Goal: Navigation & Orientation: Find specific page/section

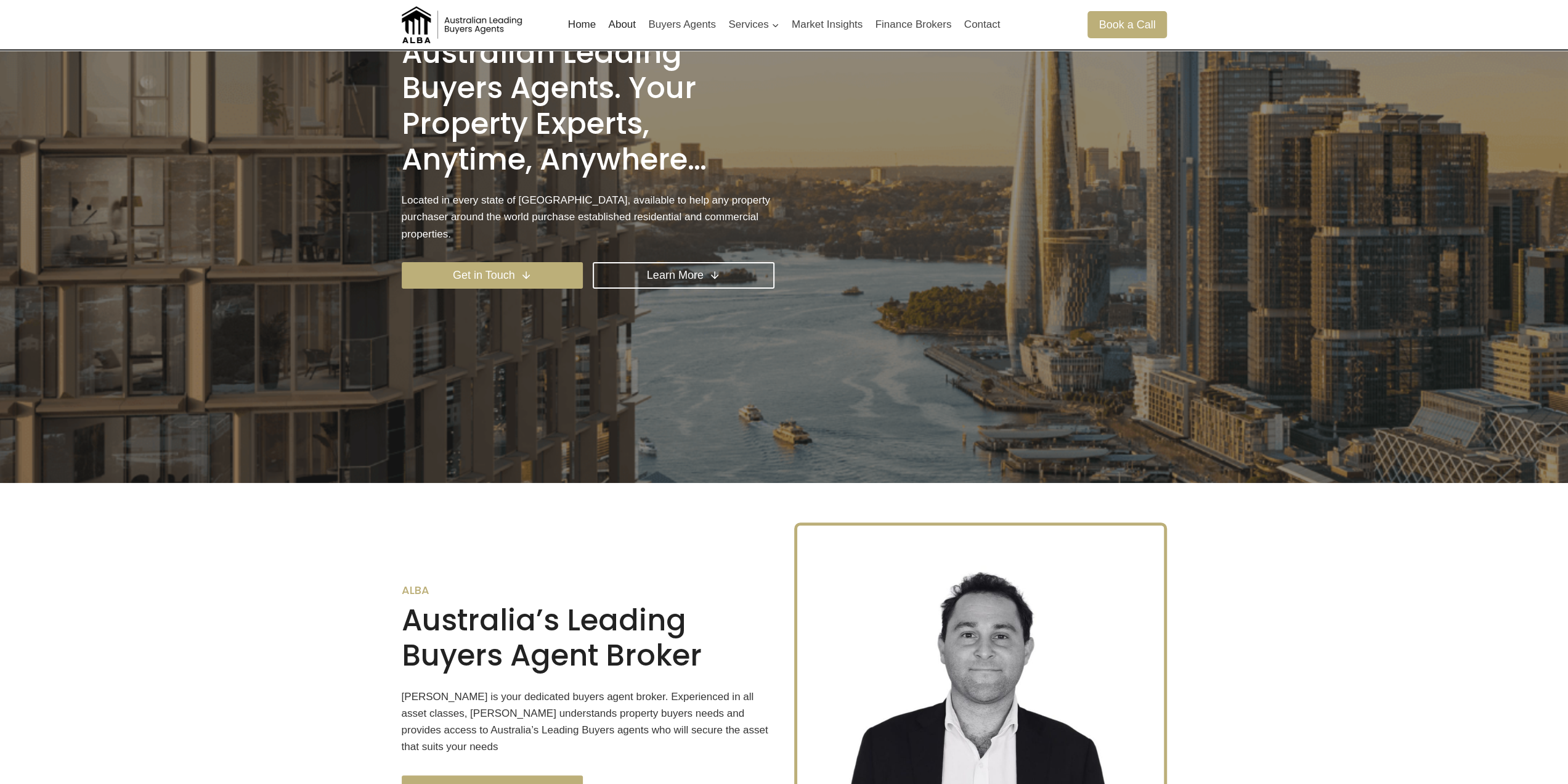
scroll to position [370, 0]
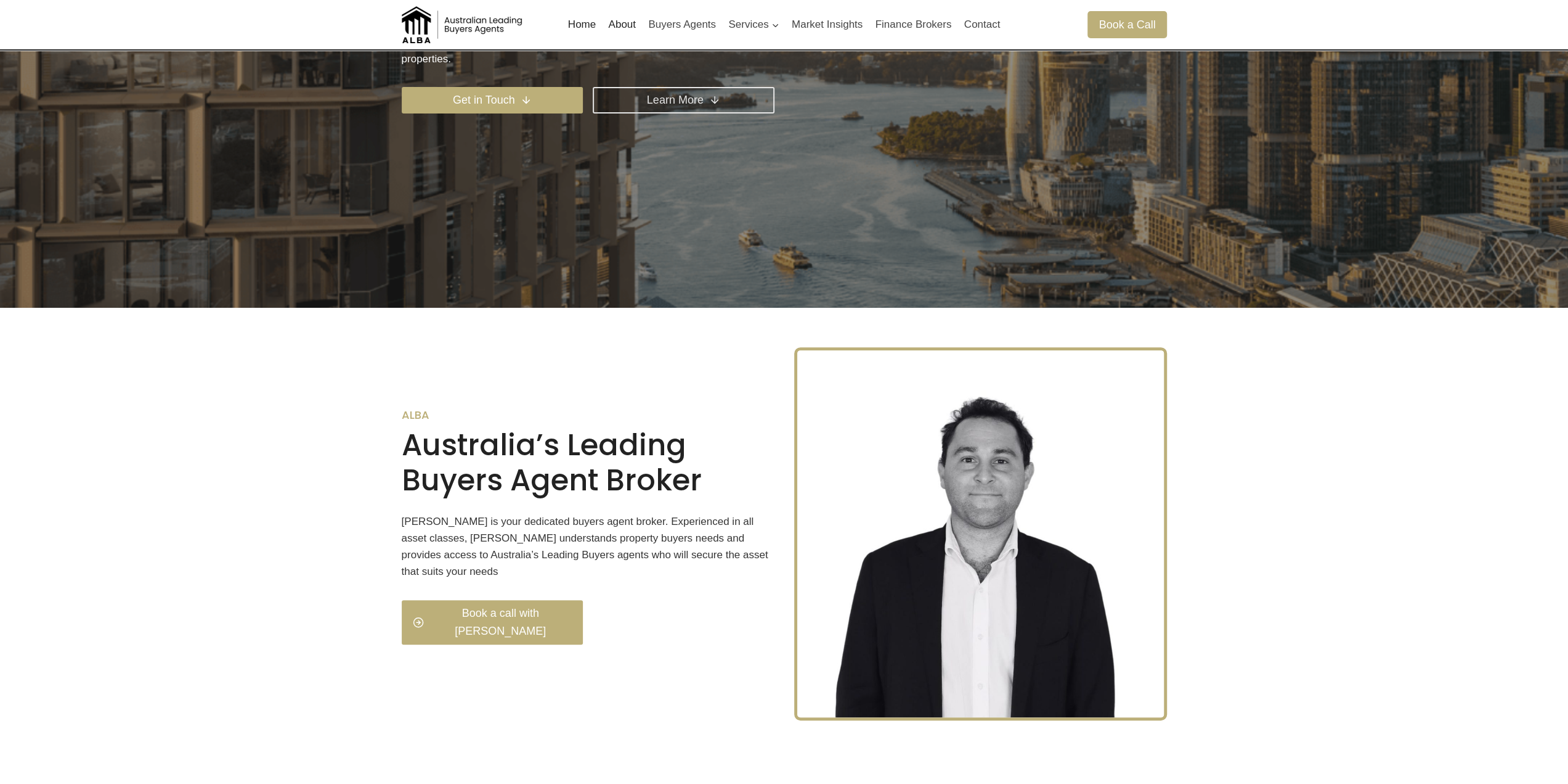
click at [692, 103] on link "Learn More" at bounding box center [684, 99] width 182 height 26
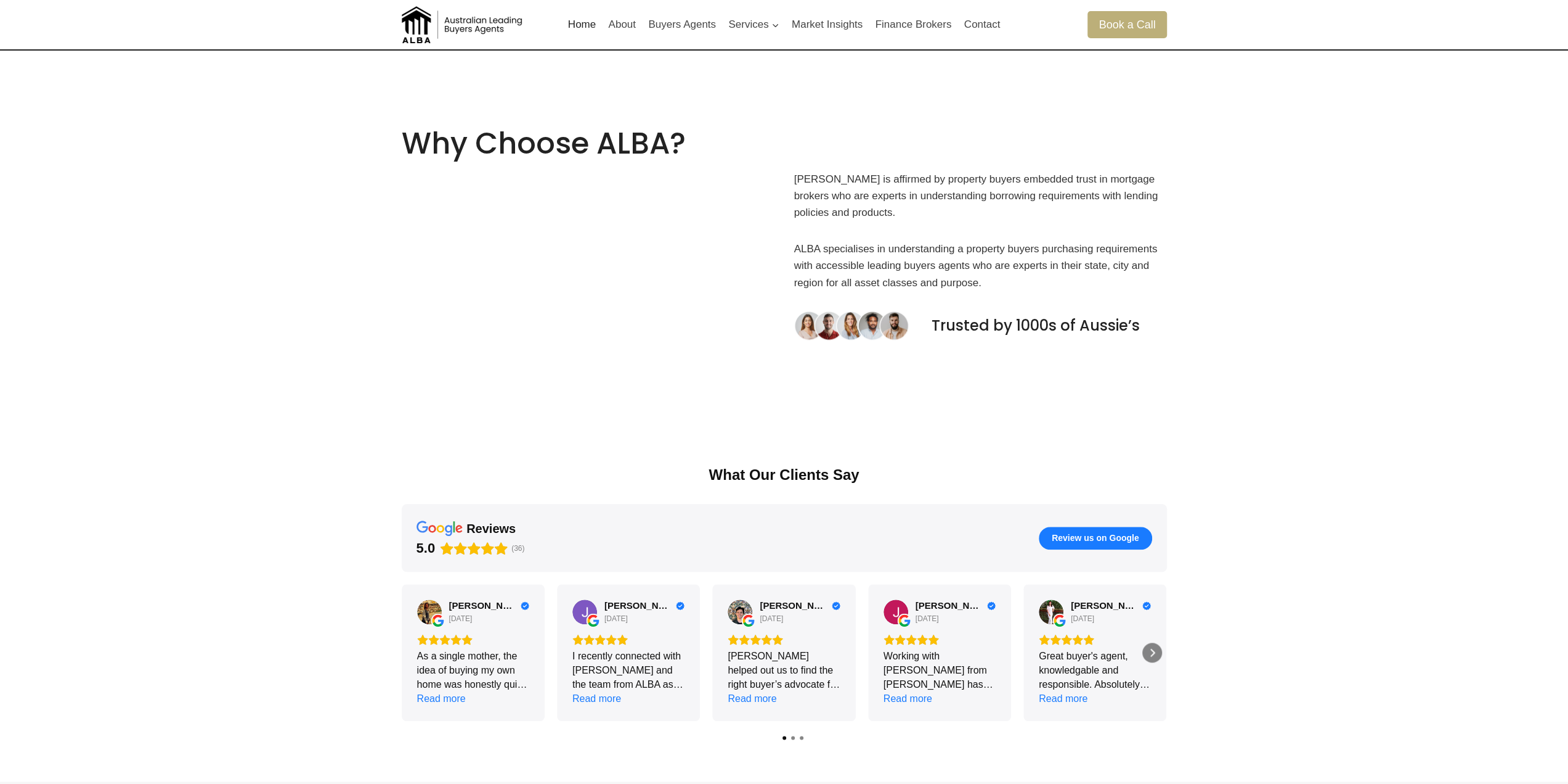
scroll to position [1079, 0]
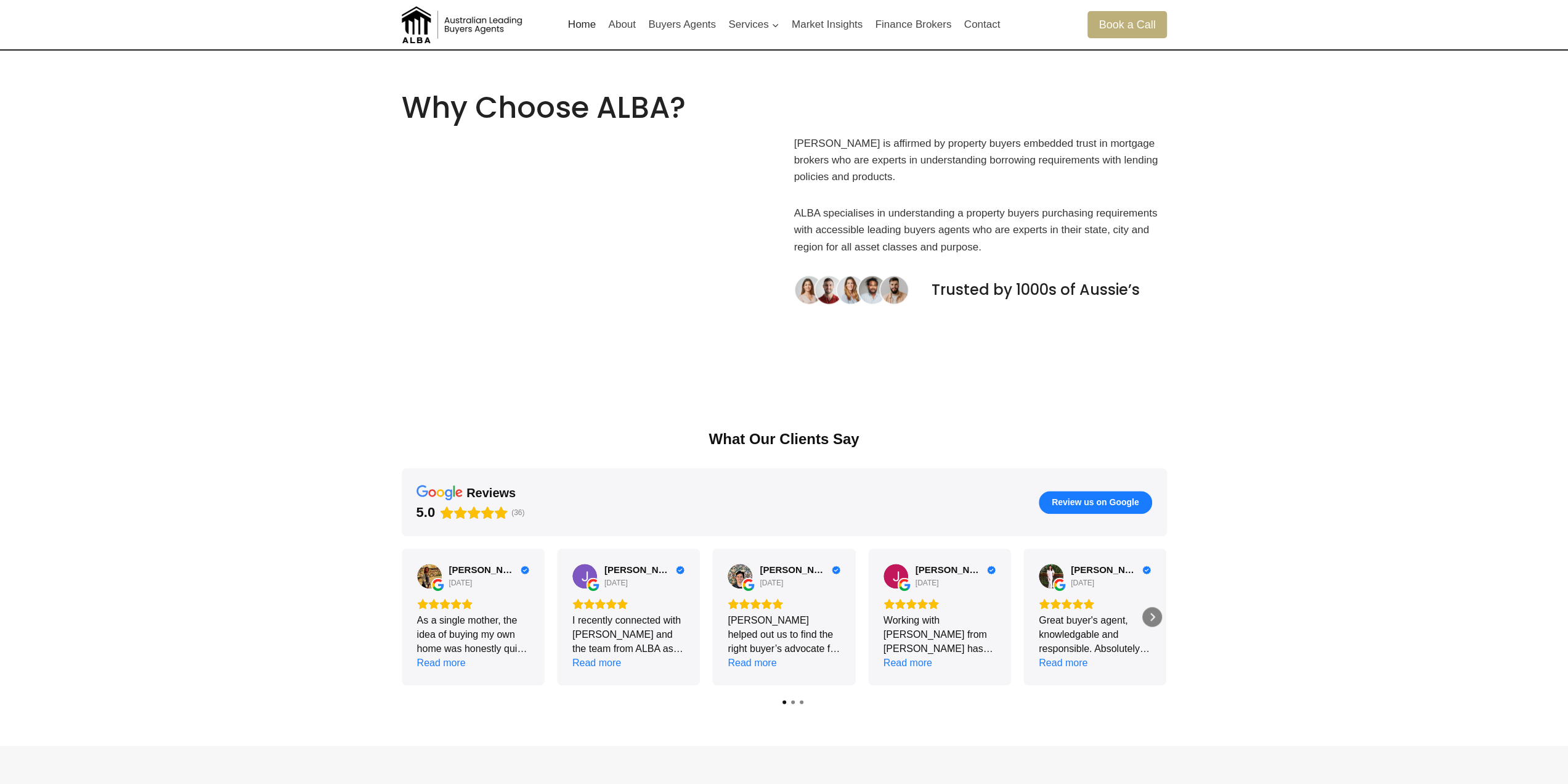
drag, startPoint x: 347, startPoint y: 707, endPoint x: 352, endPoint y: 695, distance: 13.0
click at [347, 707] on div "What Our Clients Say reviews 5.0 (36) Review us on Google Marie-Claire van Ark …" at bounding box center [784, 567] width 1568 height 357
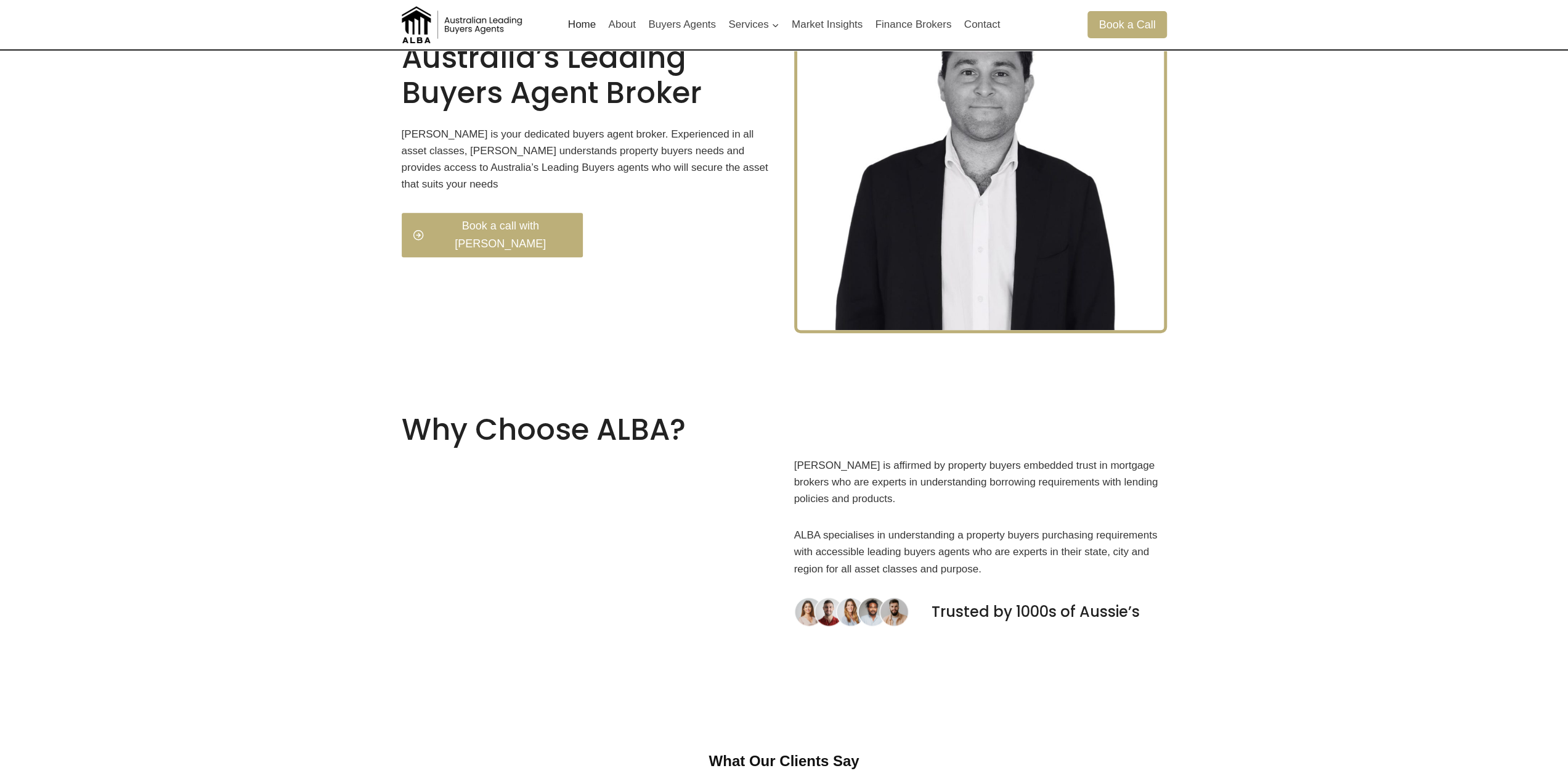
scroll to position [586, 0]
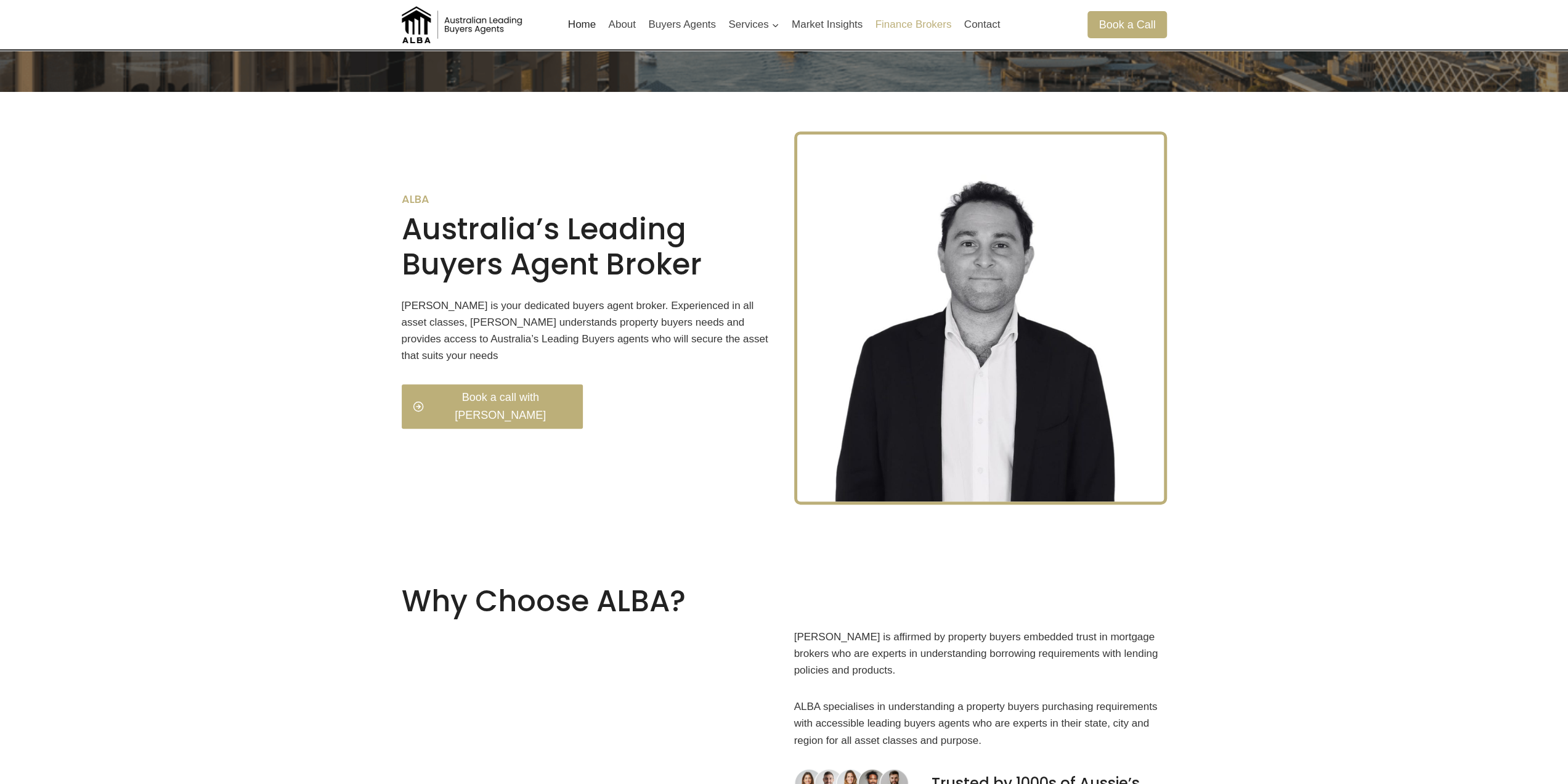
click at [910, 26] on link "Finance Brokers" at bounding box center [913, 24] width 88 height 29
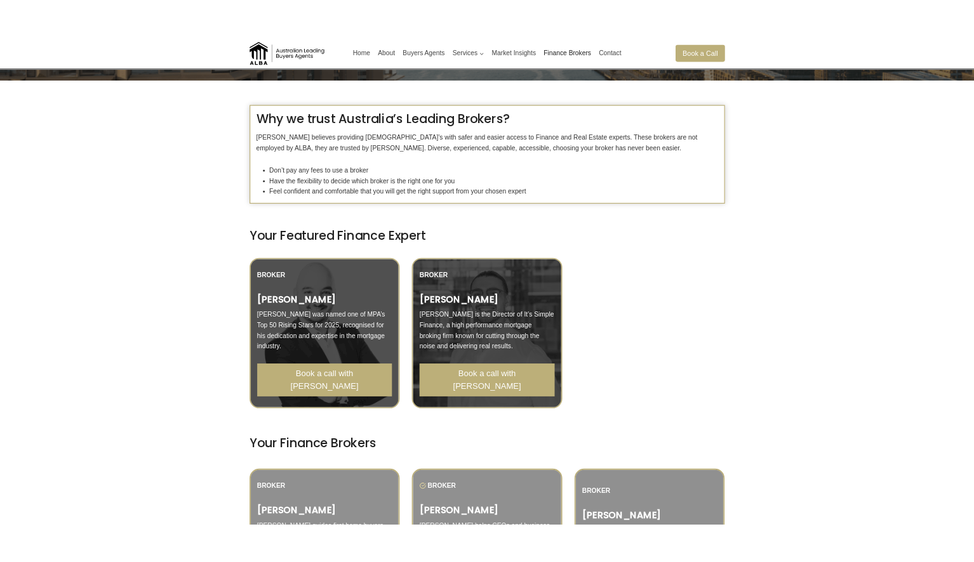
scroll to position [254, 0]
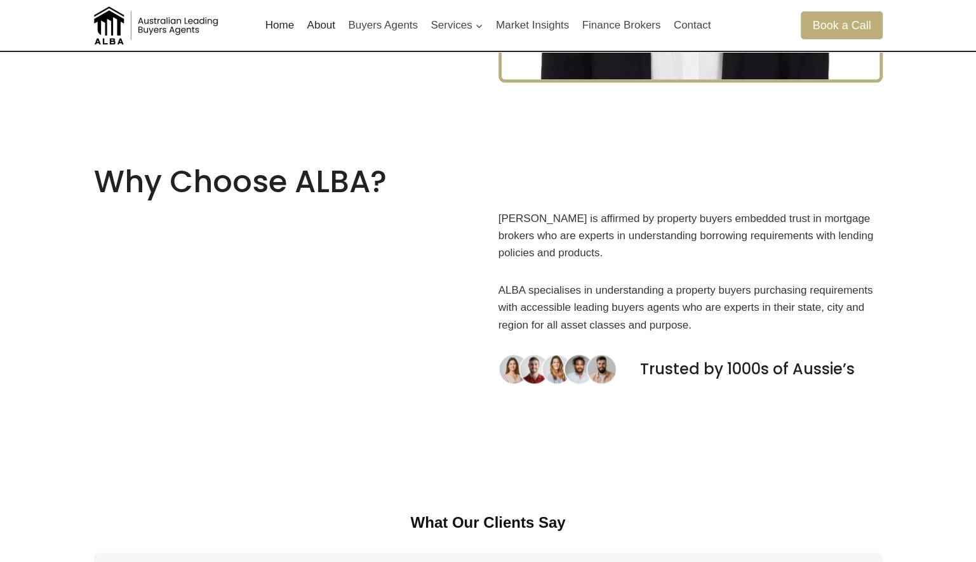
scroll to position [336, 0]
